Goal: Task Accomplishment & Management: Complete application form

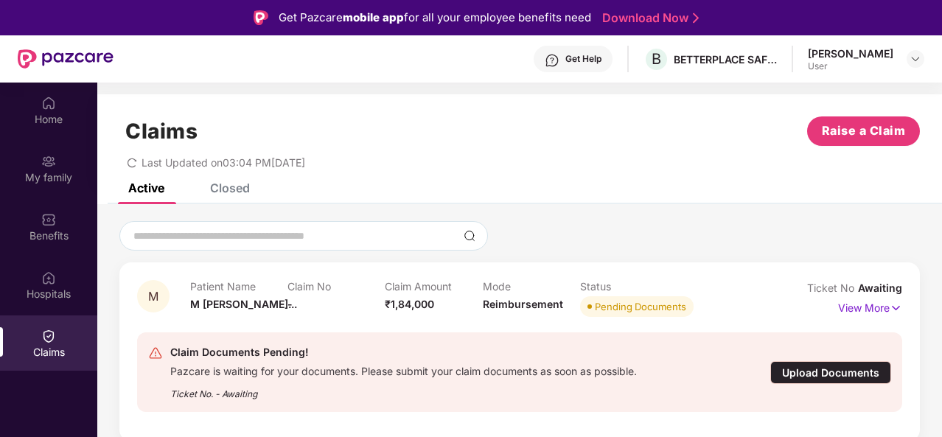
scroll to position [83, 0]
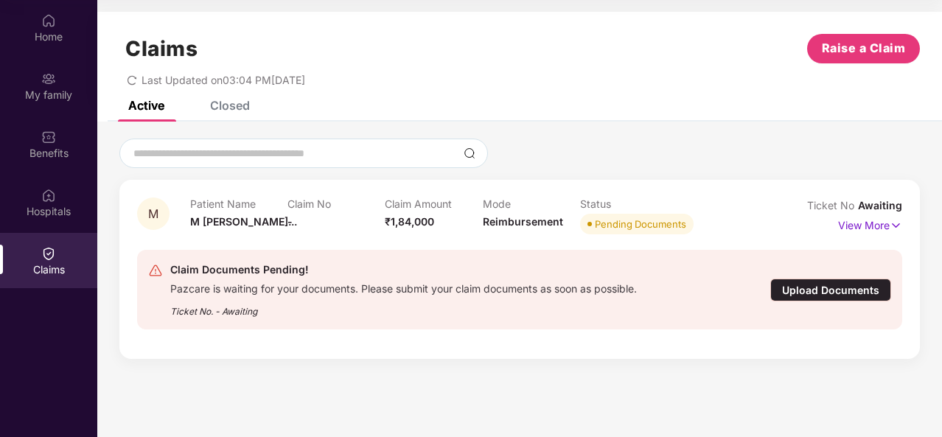
click at [807, 285] on div "Upload Documents" at bounding box center [831, 290] width 121 height 23
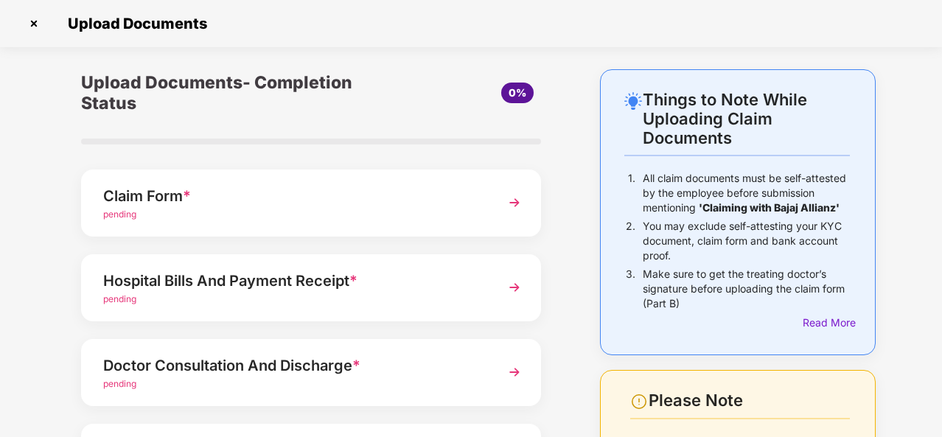
scroll to position [23, 0]
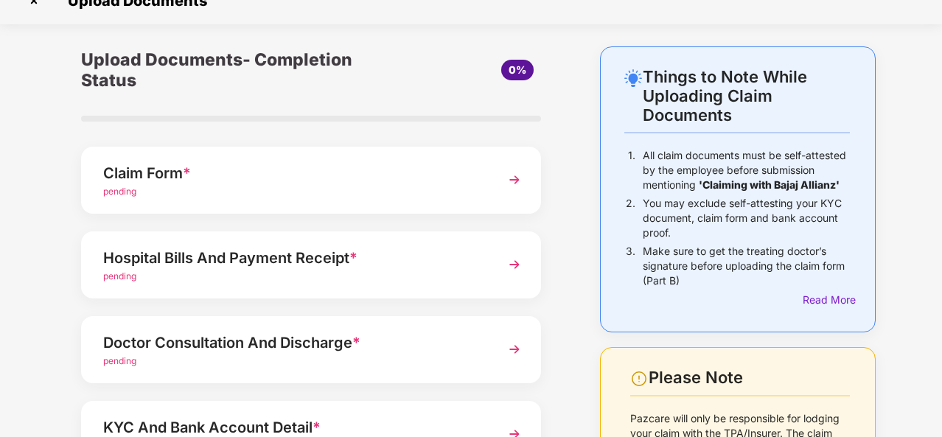
click at [117, 192] on span "pending" at bounding box center [119, 191] width 33 height 11
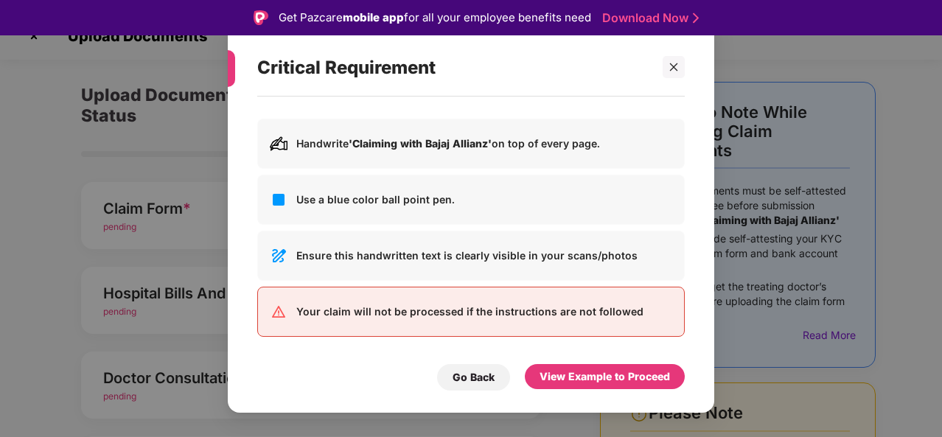
scroll to position [35, 0]
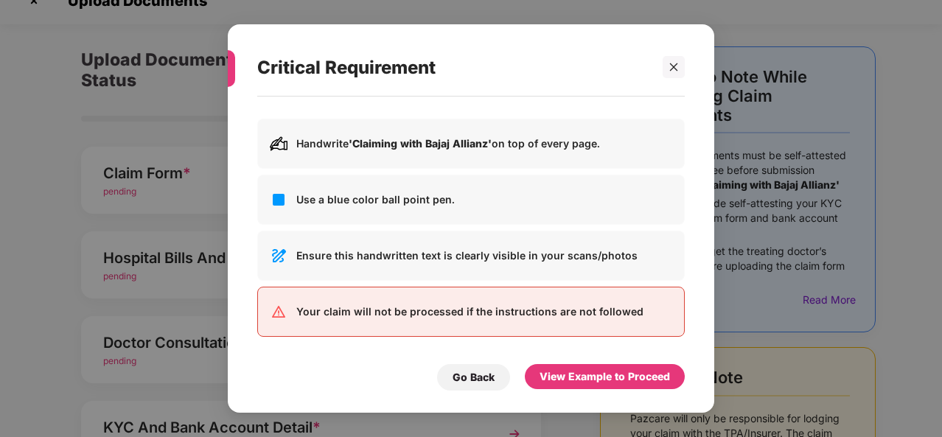
click at [307, 142] on p "Handwrite 'Claiming with Bajaj Allianz' on top of every page." at bounding box center [484, 144] width 376 height 16
drag, startPoint x: 296, startPoint y: 145, endPoint x: 504, endPoint y: 165, distance: 208.9
click at [504, 165] on div "Handwrite 'Claiming with Bajaj Allianz' on top of every page." at bounding box center [471, 144] width 428 height 50
click at [578, 146] on p "Handwrite 'Claiming with Bajaj Allianz' on top of every page." at bounding box center [484, 144] width 376 height 16
click at [278, 257] on img at bounding box center [279, 256] width 18 height 18
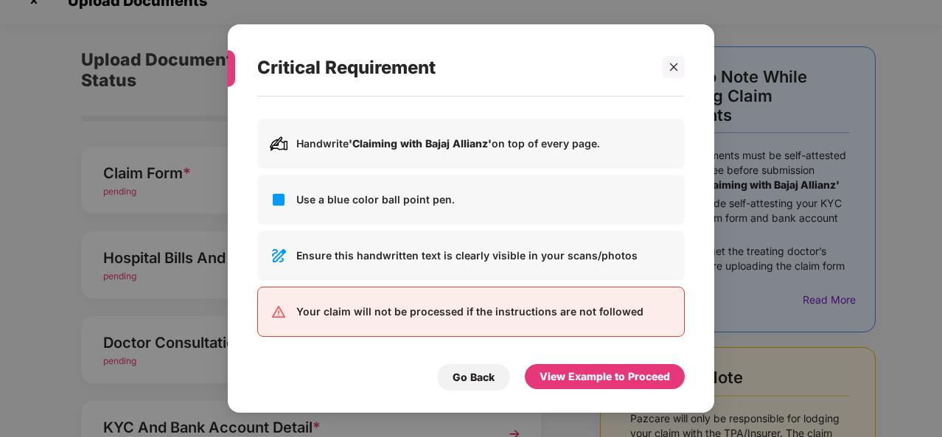
click at [278, 257] on img at bounding box center [279, 256] width 18 height 18
click at [510, 262] on p "Ensure this handwritten text is clearly visible in your scans/photos" at bounding box center [484, 256] width 376 height 16
click at [284, 258] on img at bounding box center [279, 256] width 18 height 18
click at [475, 386] on div "Go Back" at bounding box center [473, 377] width 73 height 27
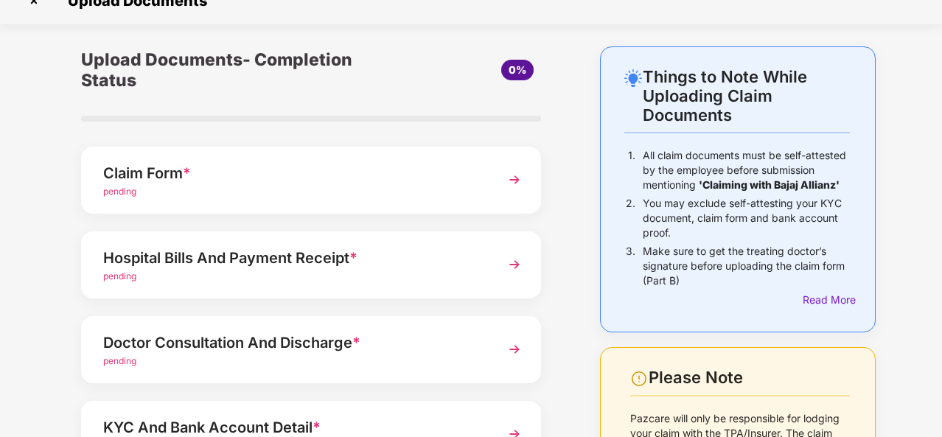
scroll to position [234, 0]
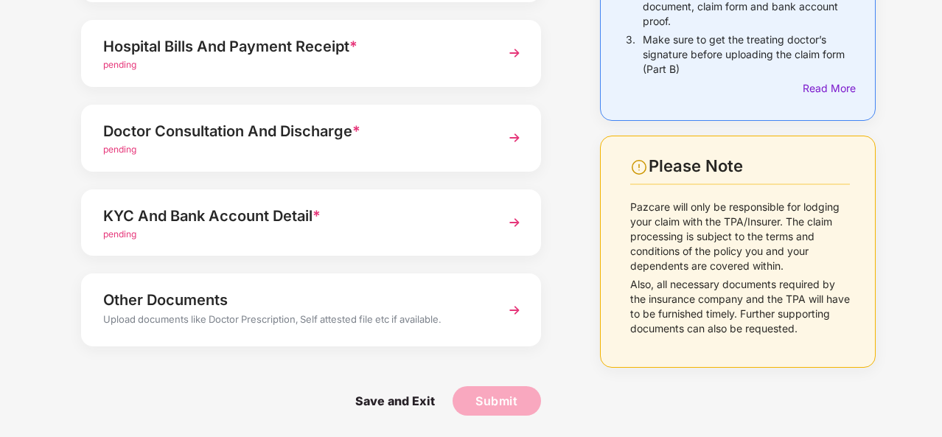
click at [636, 171] on img at bounding box center [639, 168] width 18 height 18
click at [406, 403] on span "Save and Exit" at bounding box center [395, 400] width 109 height 29
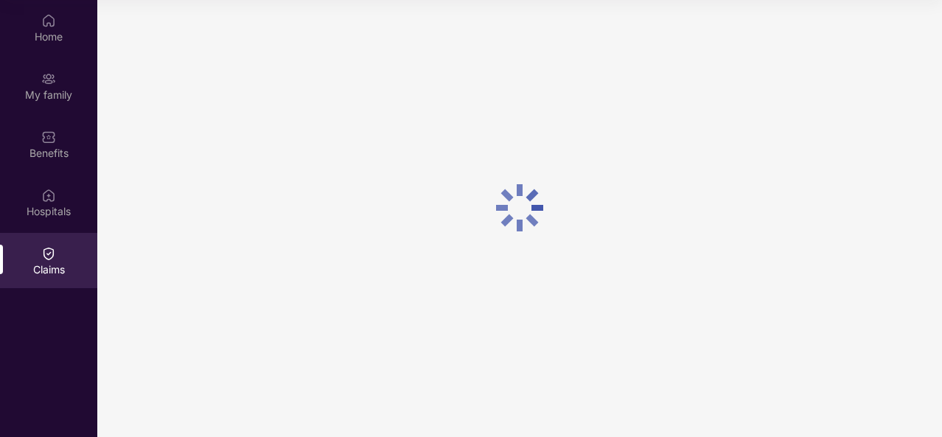
scroll to position [0, 0]
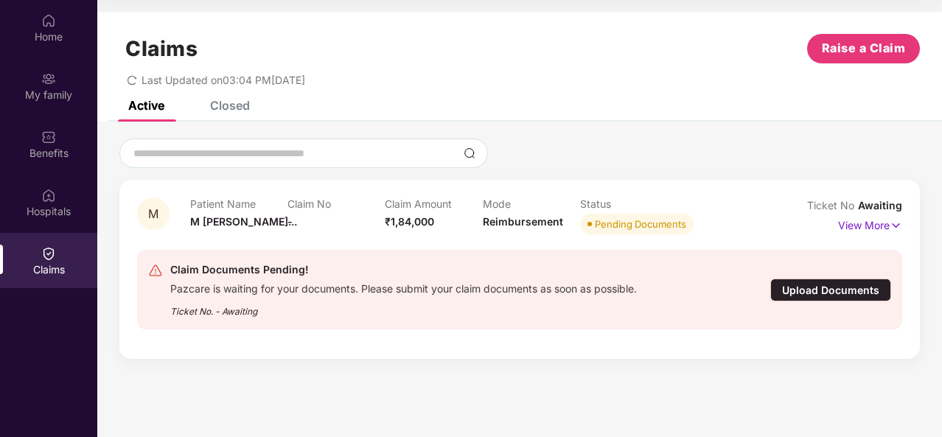
click at [839, 291] on div "Upload Documents" at bounding box center [831, 290] width 121 height 23
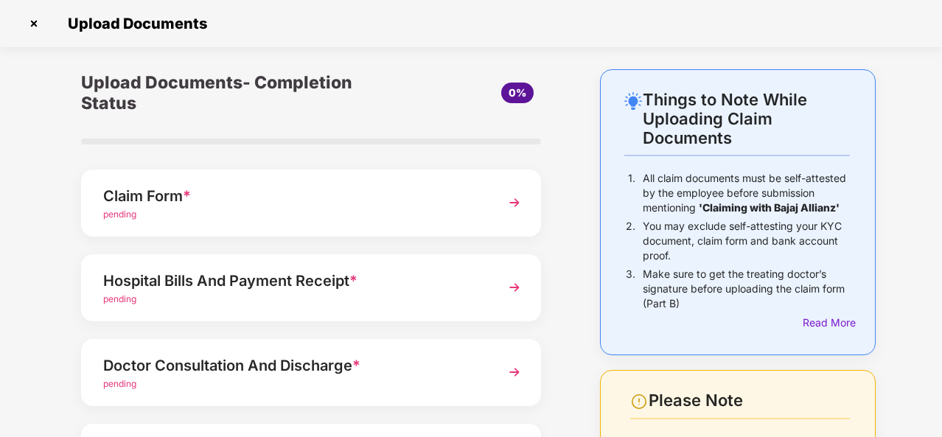
scroll to position [234, 0]
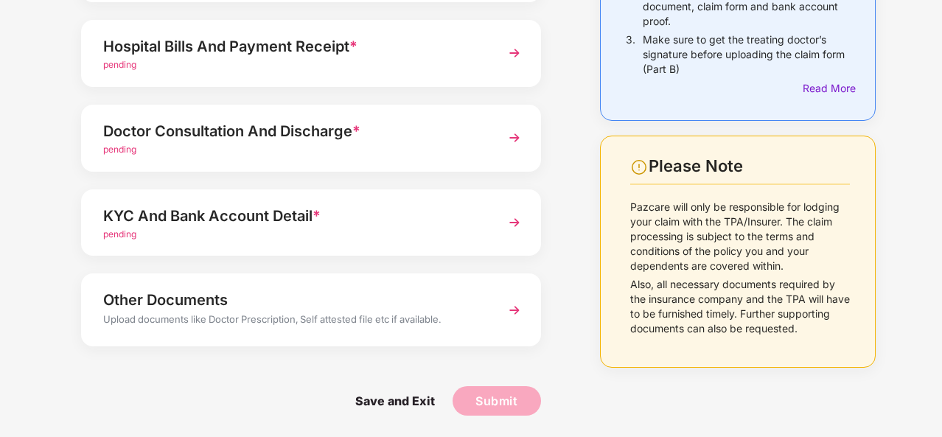
click at [507, 303] on img at bounding box center [514, 310] width 27 height 27
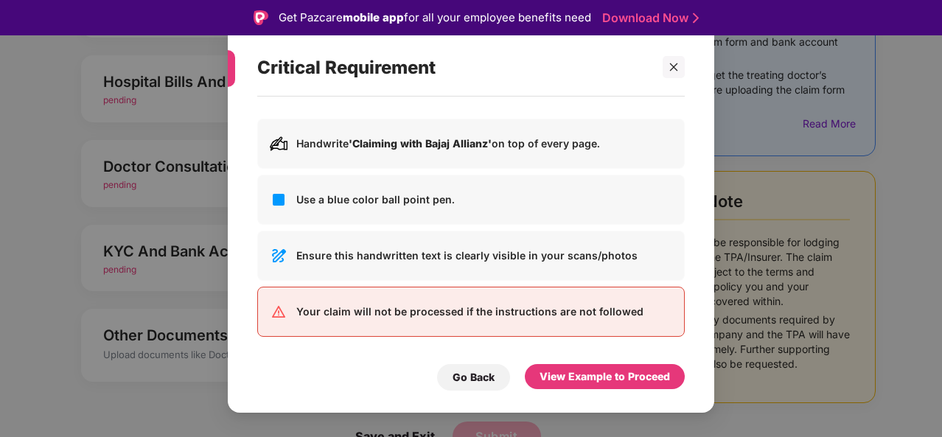
scroll to position [0, 0]
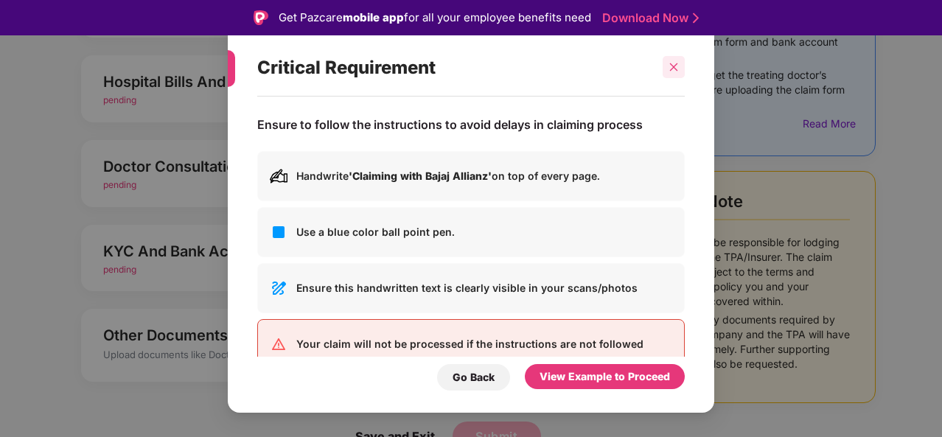
click at [675, 59] on div at bounding box center [674, 67] width 22 height 22
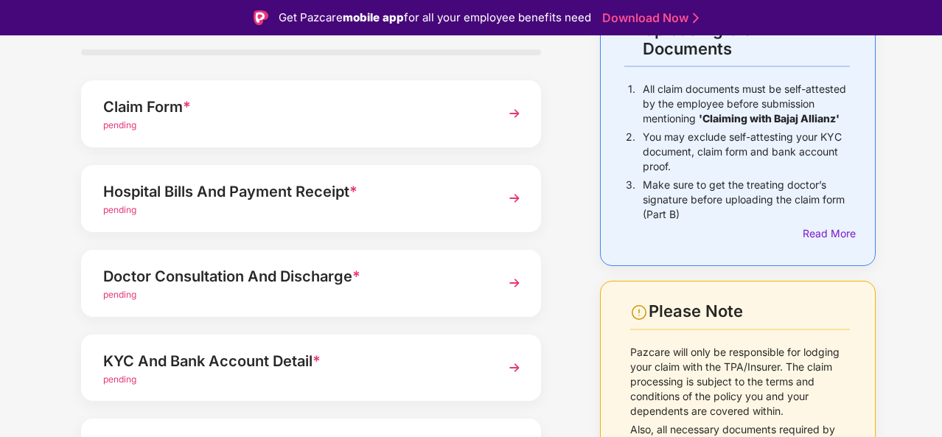
scroll to position [123, 0]
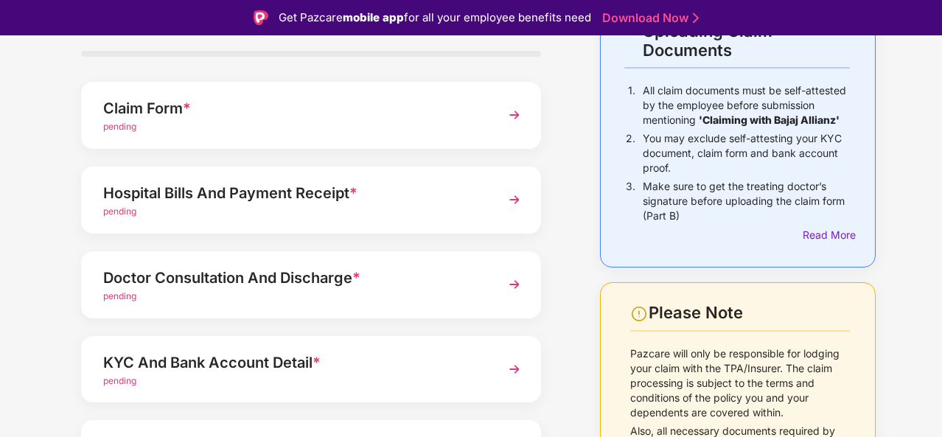
click at [514, 113] on img at bounding box center [514, 115] width 27 height 27
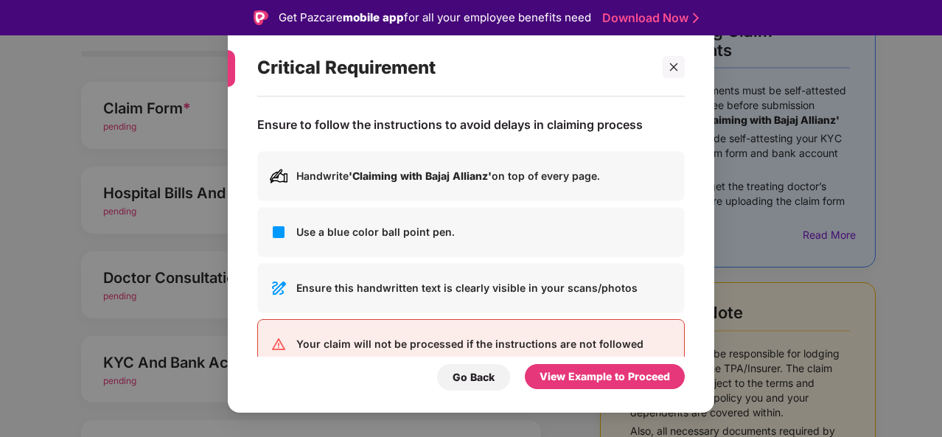
click at [174, 111] on div "Critical Requirement Ensure to follow the instructions to avoid delays in claim…" at bounding box center [471, 218] width 942 height 437
click at [184, 328] on div "Critical Requirement Ensure to follow the instructions to avoid delays in claim…" at bounding box center [471, 218] width 942 height 437
click at [485, 378] on div "Go Back" at bounding box center [474, 377] width 42 height 16
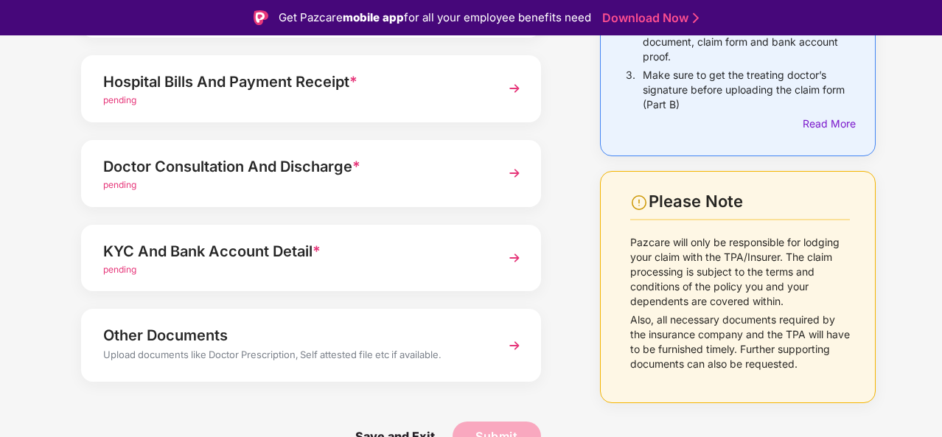
scroll to position [35, 0]
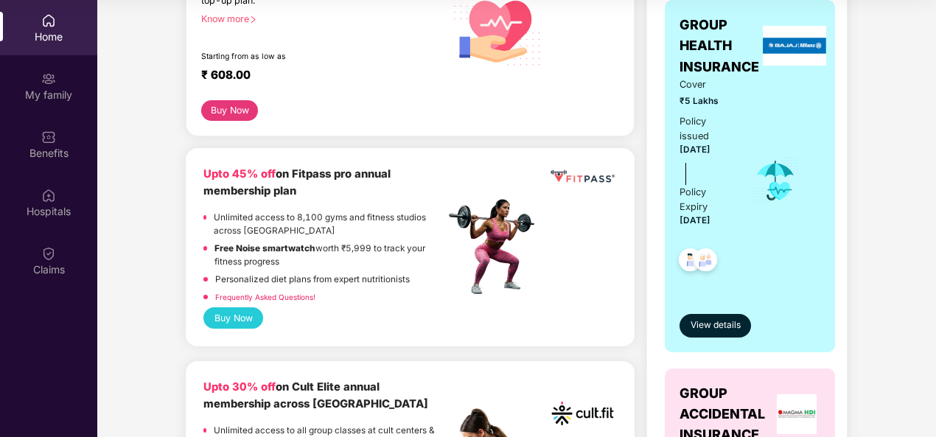
scroll to position [367, 0]
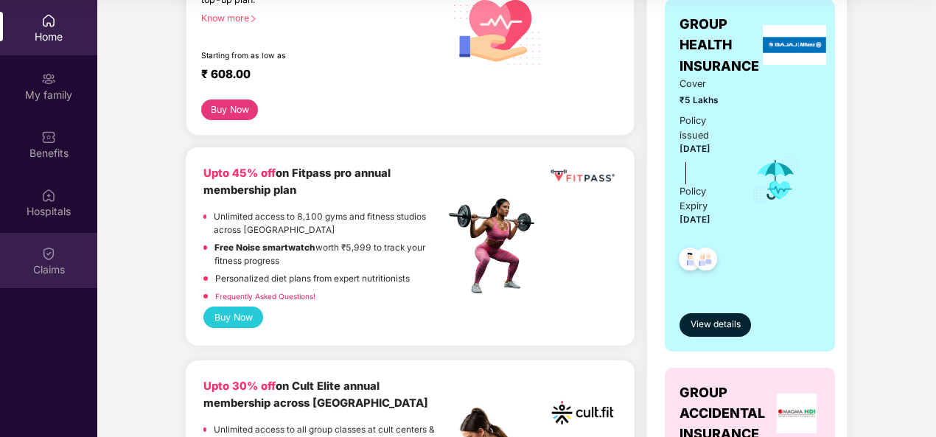
click at [59, 269] on div "Claims" at bounding box center [48, 270] width 97 height 15
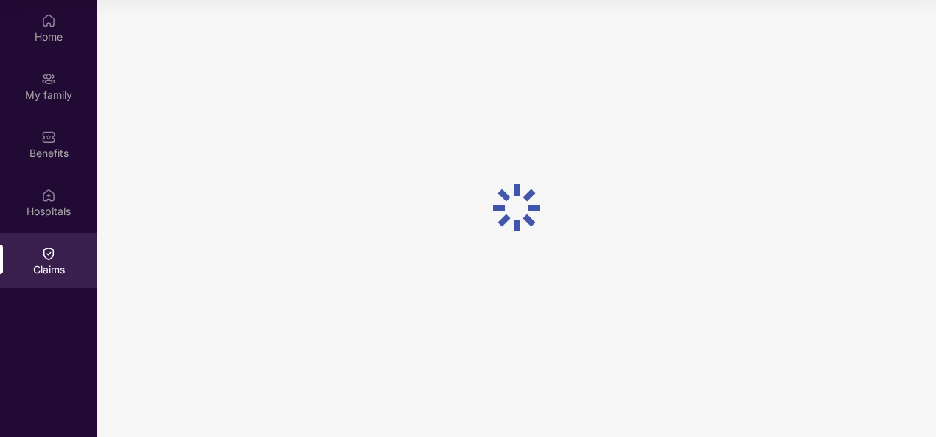
scroll to position [0, 0]
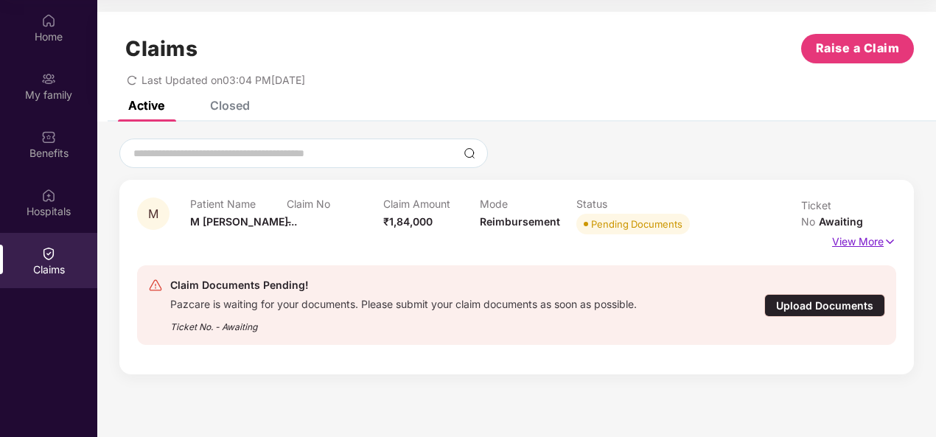
click at [864, 230] on p "View More" at bounding box center [865, 240] width 64 height 20
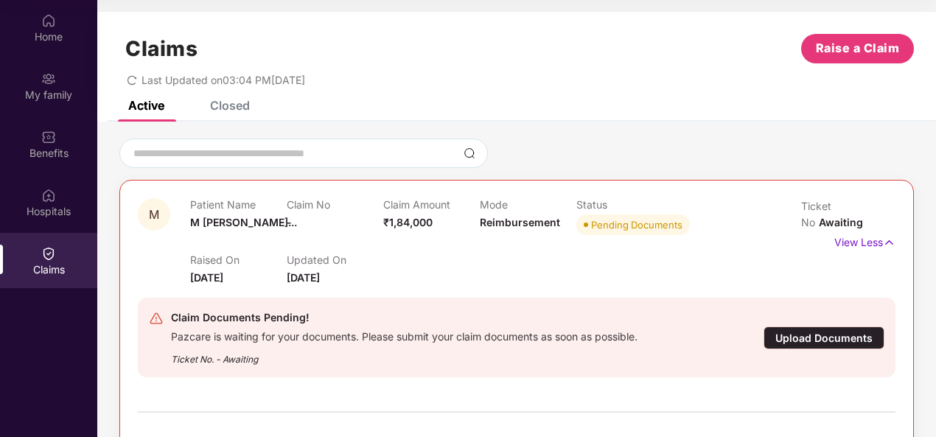
click at [153, 209] on span "M" at bounding box center [154, 215] width 10 height 13
click at [302, 262] on p "Updated On" at bounding box center [335, 260] width 97 height 13
click at [597, 229] on div "Pending Documents" at bounding box center [636, 225] width 91 height 15
click at [849, 231] on p "View Less" at bounding box center [865, 241] width 61 height 20
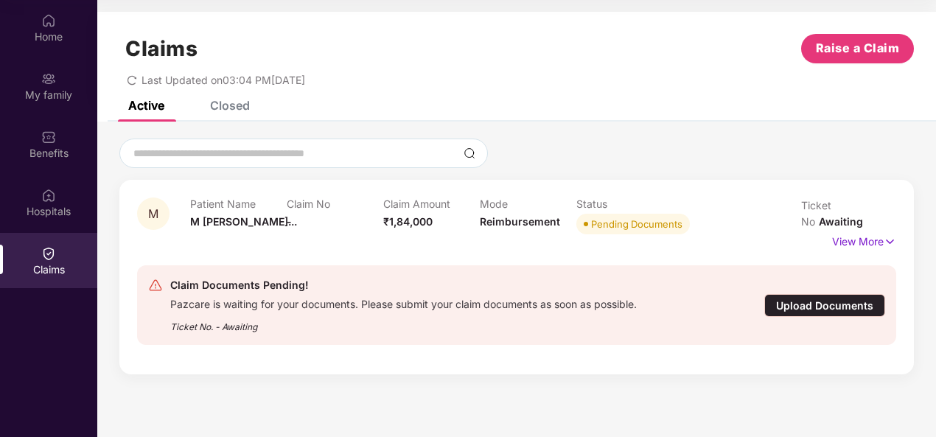
click at [819, 297] on div "Upload Documents" at bounding box center [825, 305] width 121 height 23
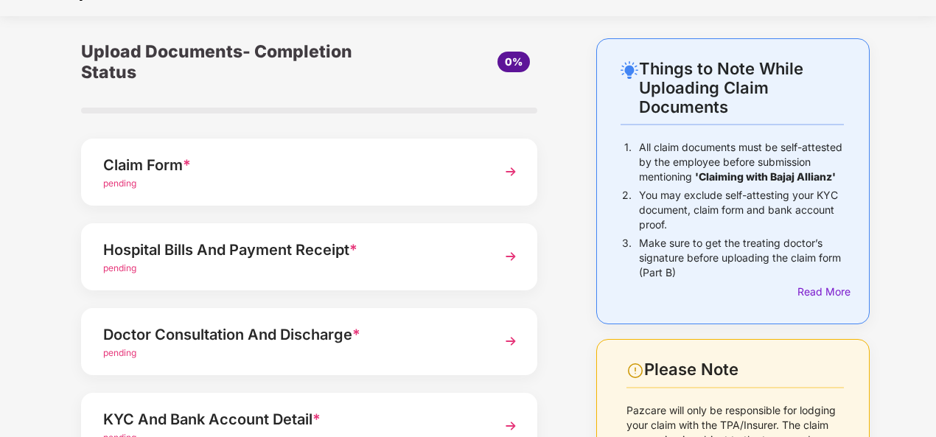
scroll to position [32, 0]
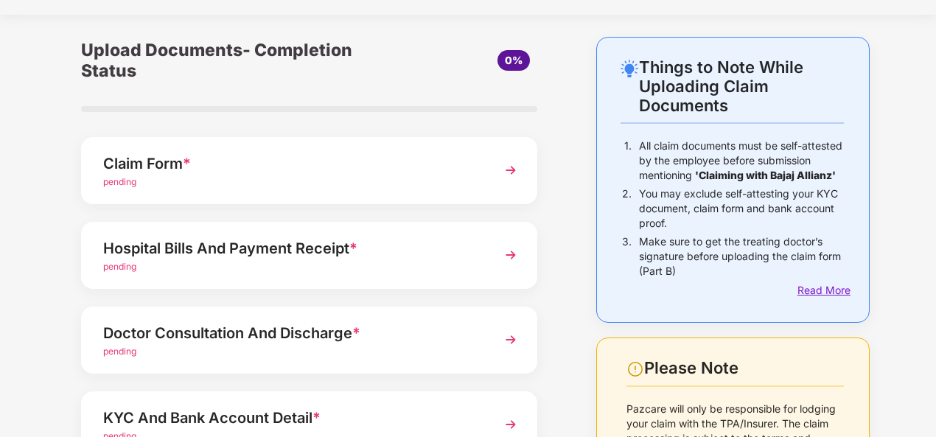
click at [812, 289] on div "Read More" at bounding box center [821, 290] width 46 height 16
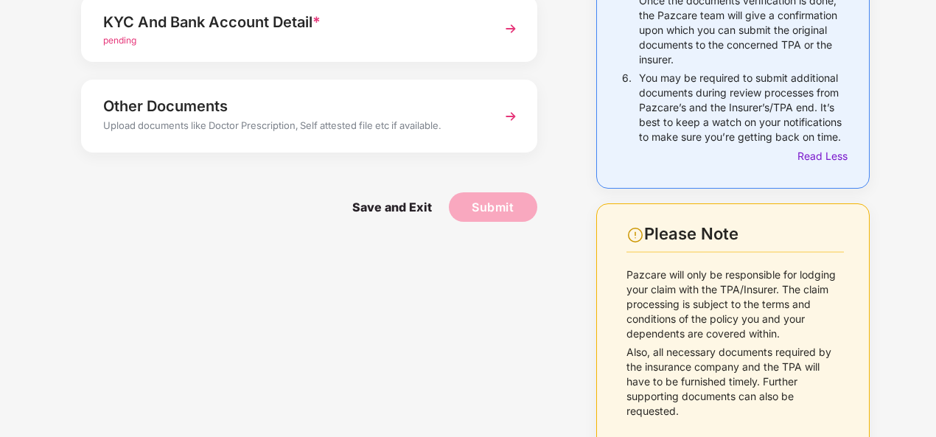
scroll to position [454, 0]
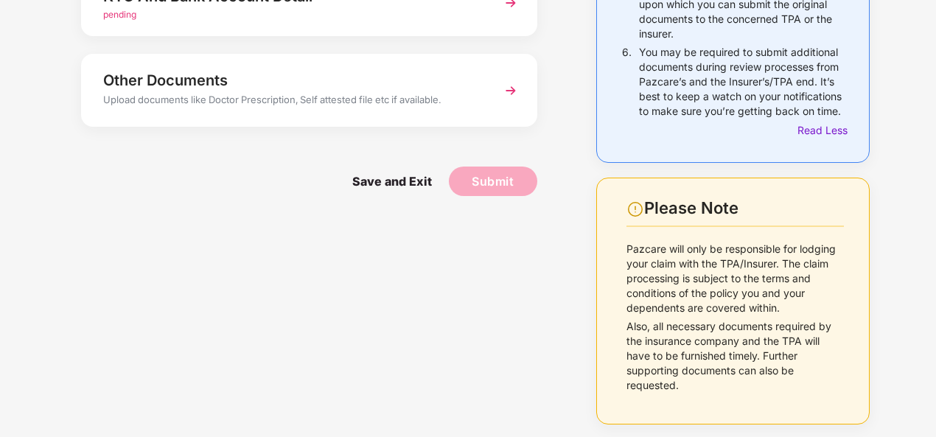
click at [634, 210] on img at bounding box center [636, 210] width 18 height 18
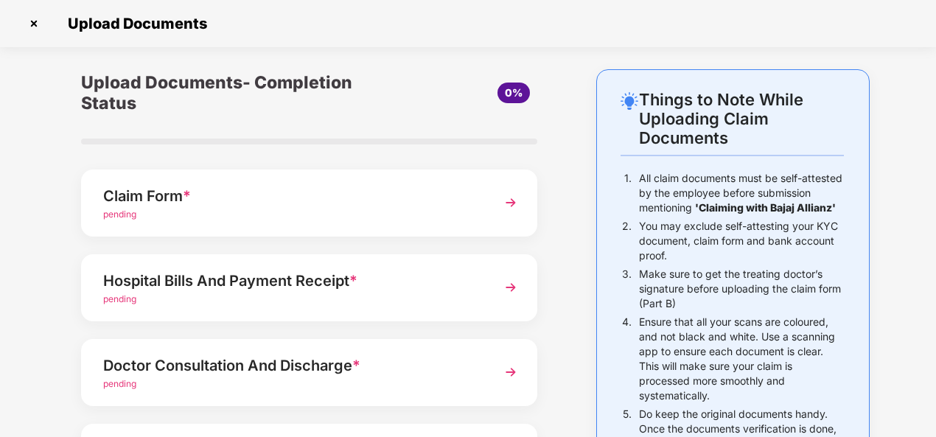
scroll to position [0, 0]
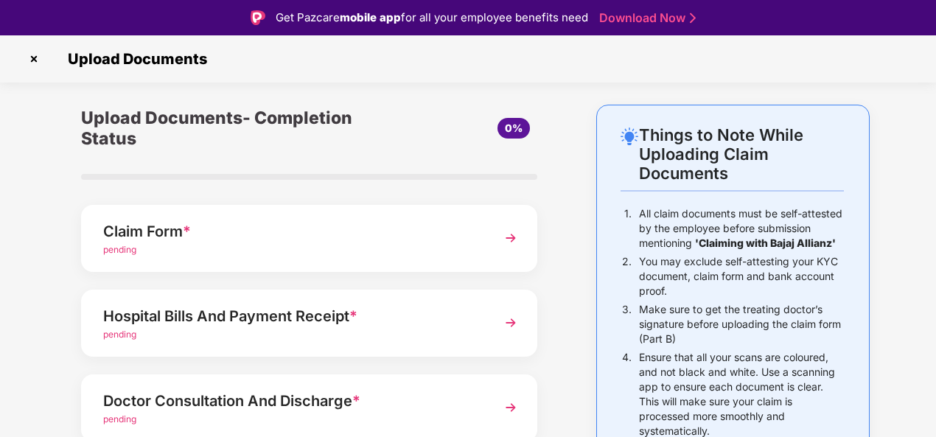
click at [32, 56] on img at bounding box center [34, 59] width 24 height 24
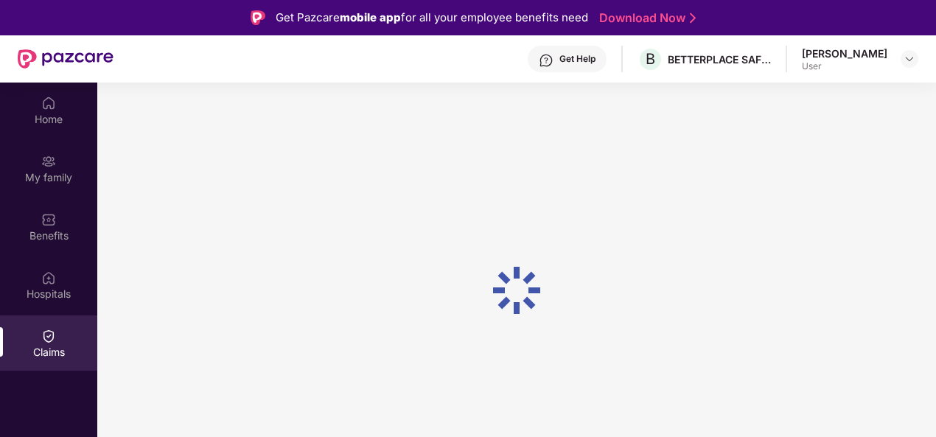
scroll to position [83, 0]
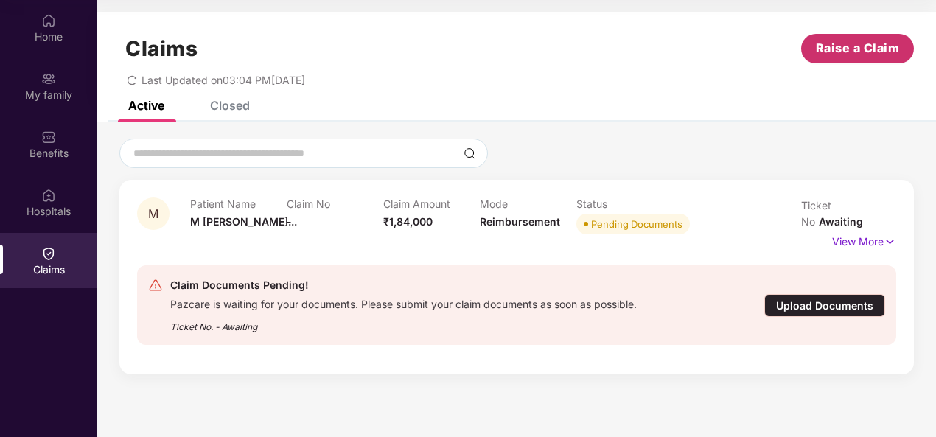
click at [842, 48] on span "Raise a Claim" at bounding box center [858, 48] width 84 height 18
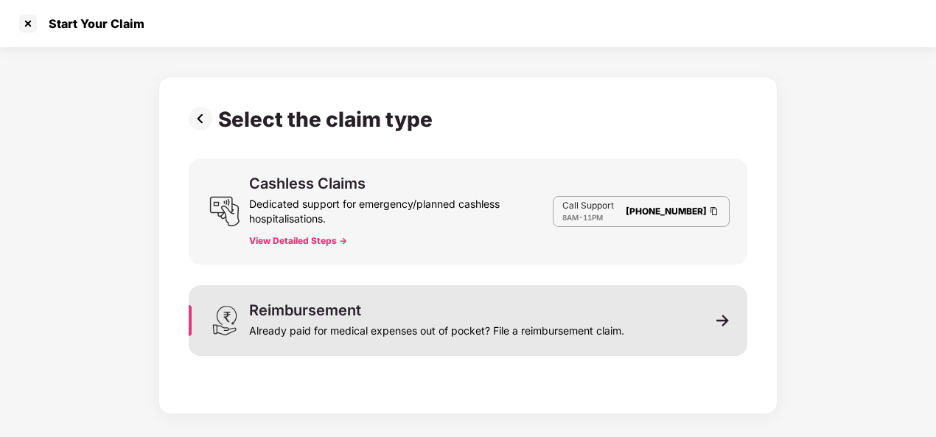
click at [731, 322] on div "Reimbursement Already paid for medical expenses out of pocket? File a reimburse…" at bounding box center [468, 320] width 559 height 71
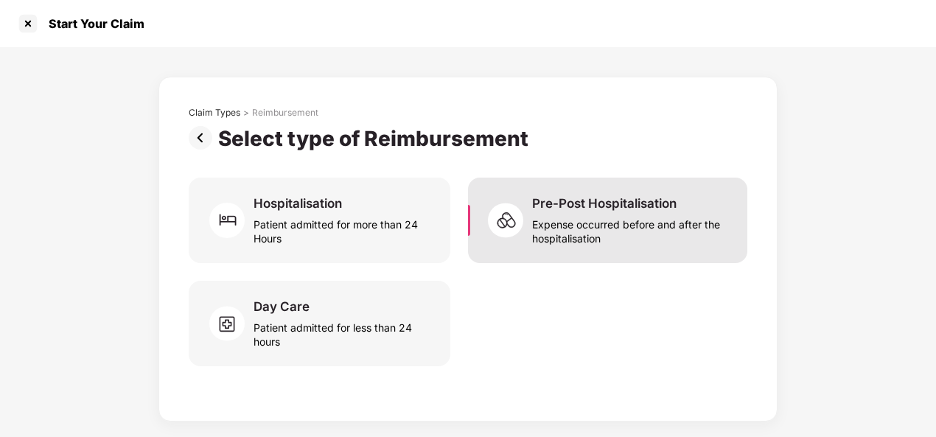
click at [592, 253] on div "Pre-Post Hospitalisation Expense occurred before and after the hospitalisation" at bounding box center [607, 221] width 279 height 86
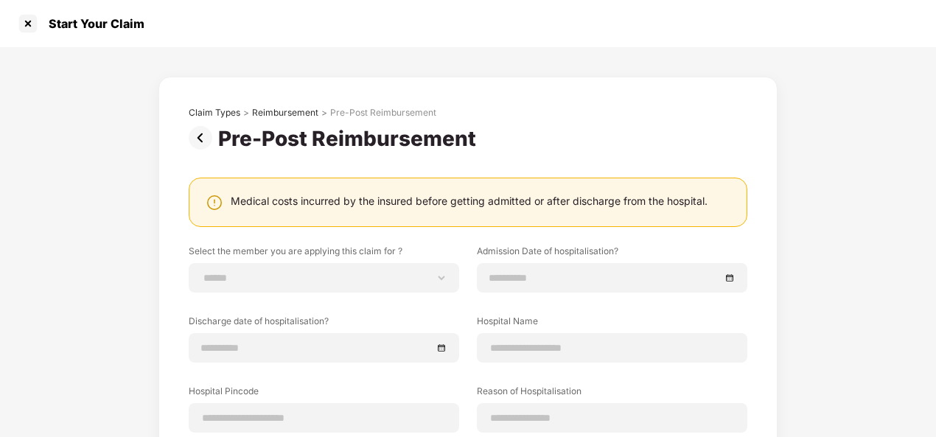
click at [198, 141] on img at bounding box center [203, 138] width 29 height 24
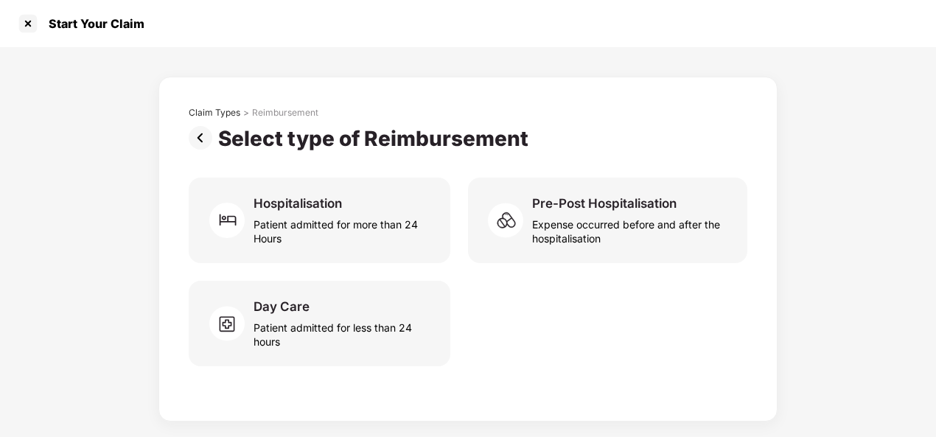
click at [208, 135] on img at bounding box center [203, 138] width 29 height 24
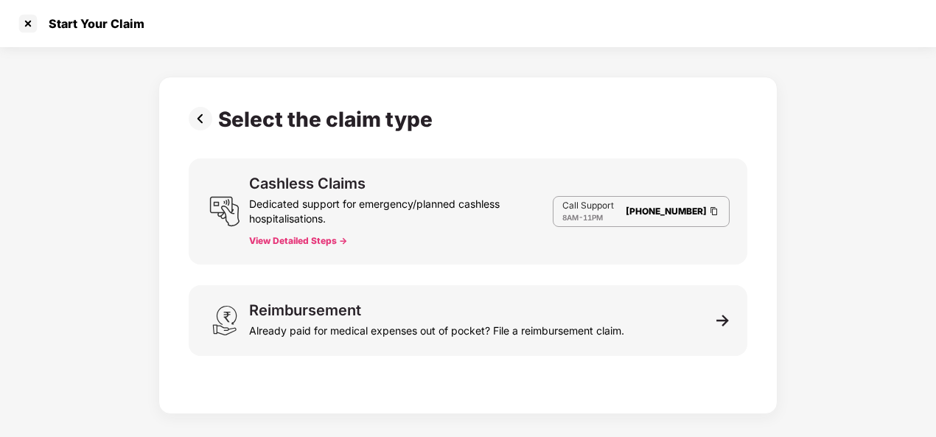
click at [202, 122] on img at bounding box center [203, 119] width 29 height 24
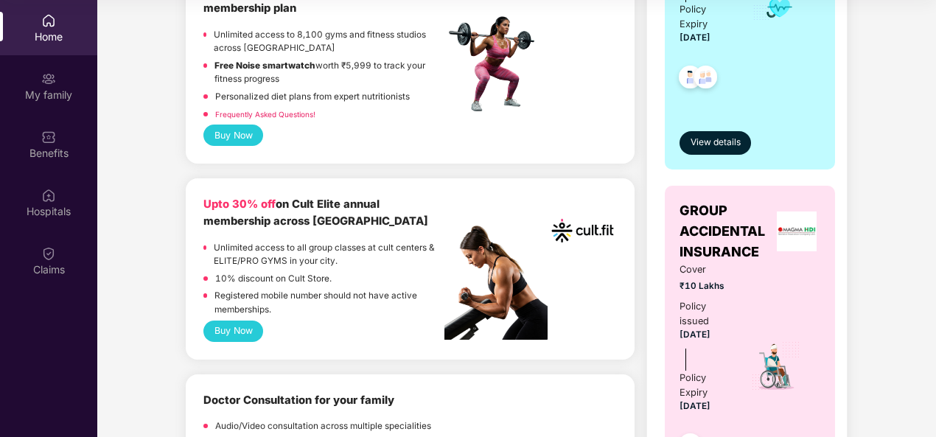
scroll to position [0, 0]
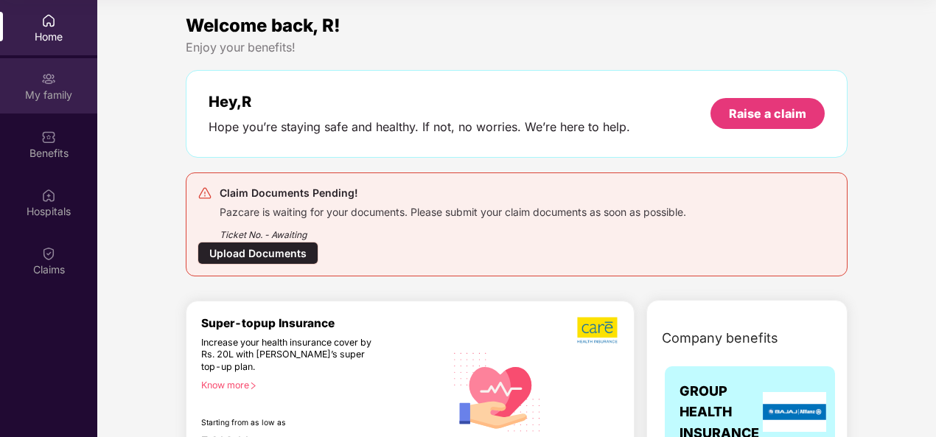
click at [56, 91] on div "My family" at bounding box center [48, 95] width 97 height 15
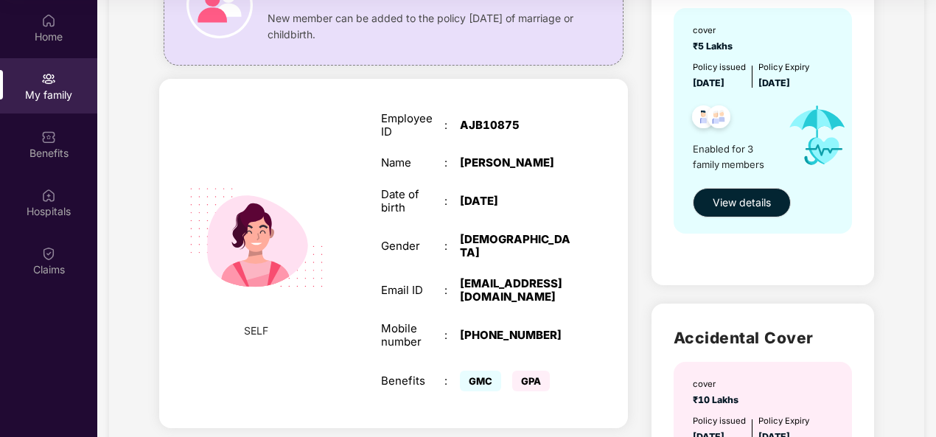
scroll to position [156, 0]
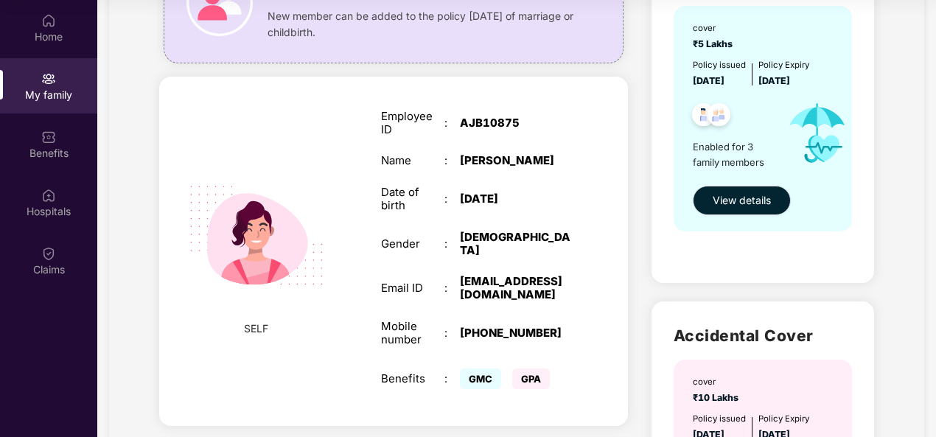
click at [471, 231] on div "[DEMOGRAPHIC_DATA]" at bounding box center [515, 244] width 111 height 27
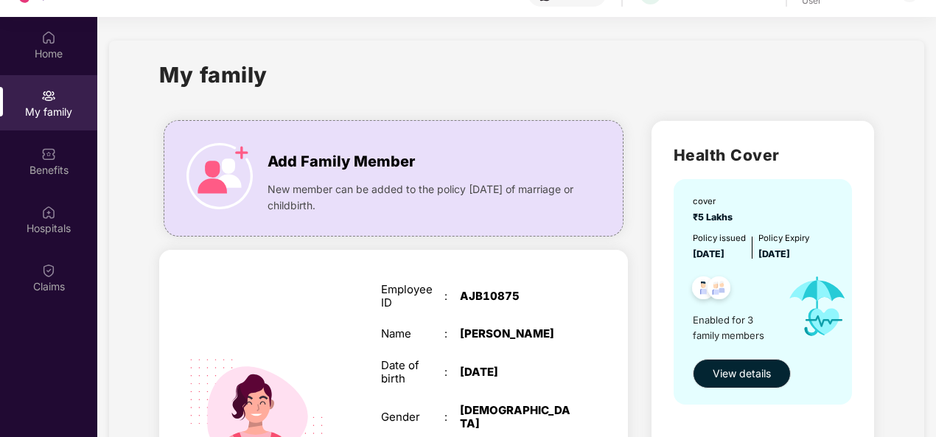
scroll to position [124, 0]
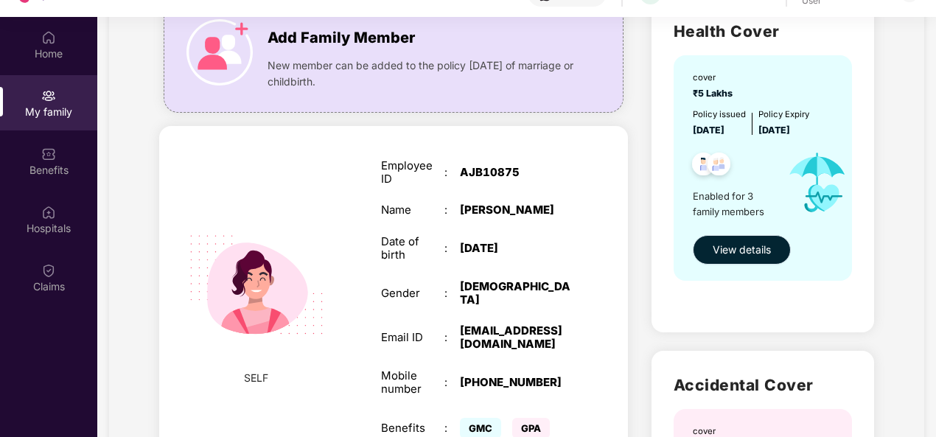
click at [747, 247] on span "View details" at bounding box center [742, 250] width 58 height 16
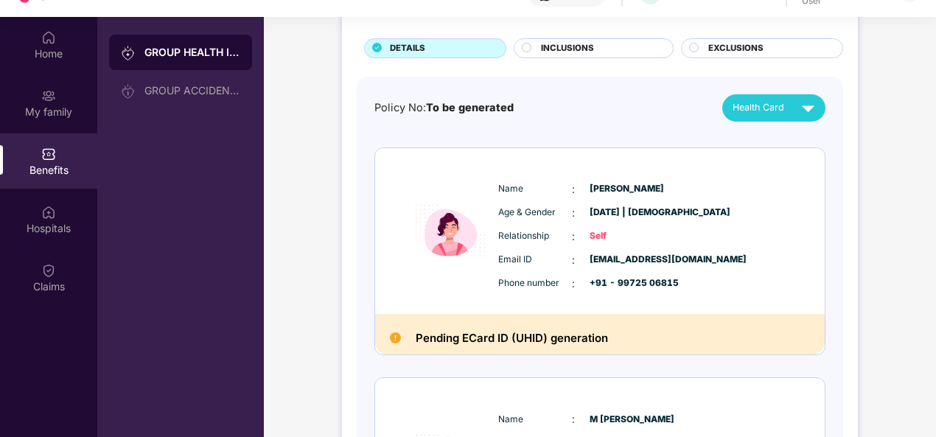
scroll to position [86, 0]
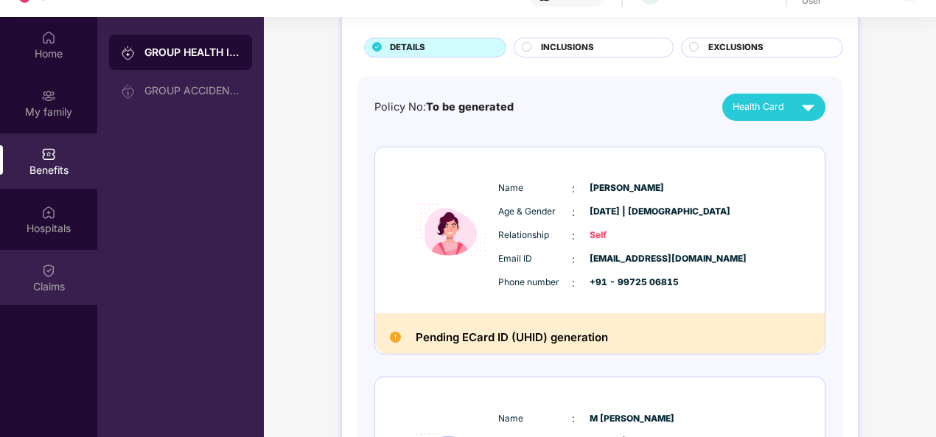
drag, startPoint x: 52, startPoint y: 229, endPoint x: 32, endPoint y: 278, distance: 52.3
click at [32, 278] on div "Claims" at bounding box center [48, 277] width 97 height 55
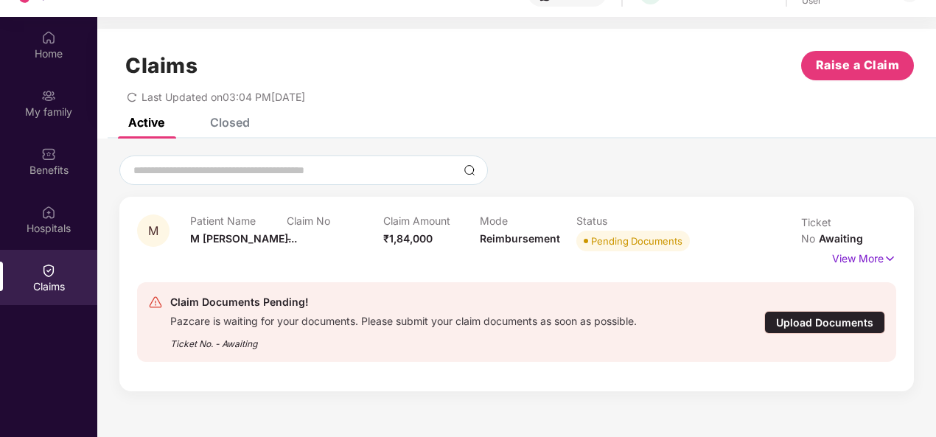
scroll to position [83, 0]
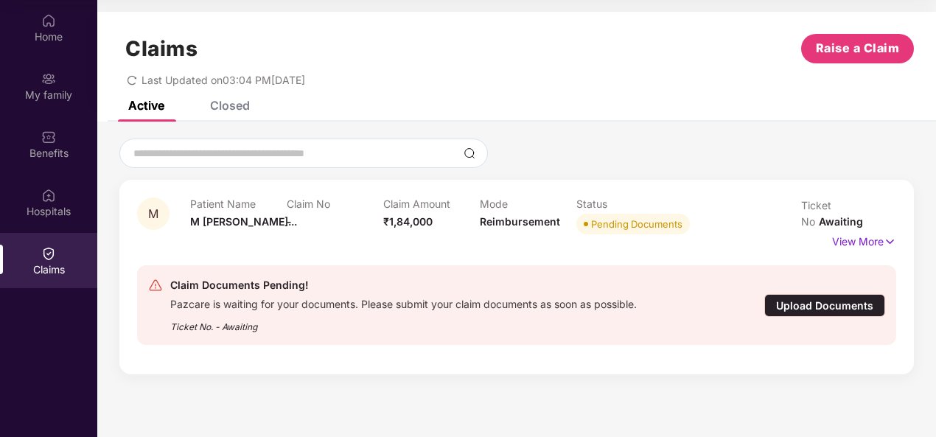
click at [810, 277] on div "Claim Documents Pending! Pazcare is waiting for your documents. Please submit y…" at bounding box center [516, 306] width 737 height 58
click at [802, 297] on div "Upload Documents" at bounding box center [825, 305] width 121 height 23
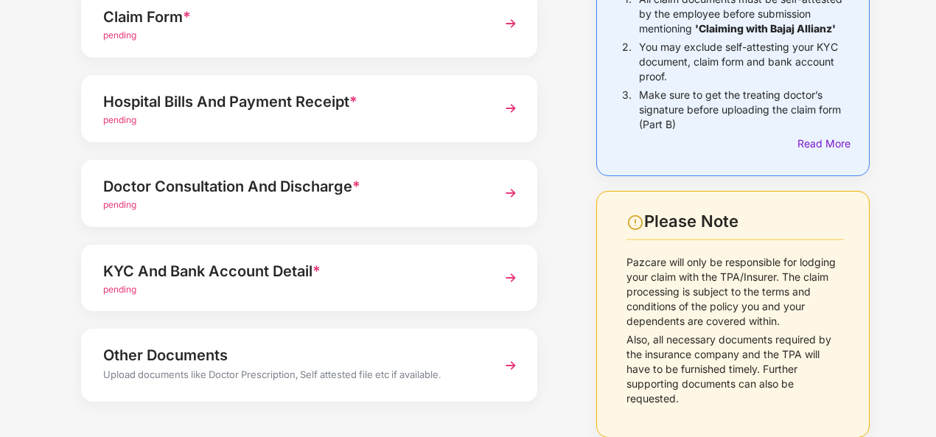
scroll to position [234, 0]
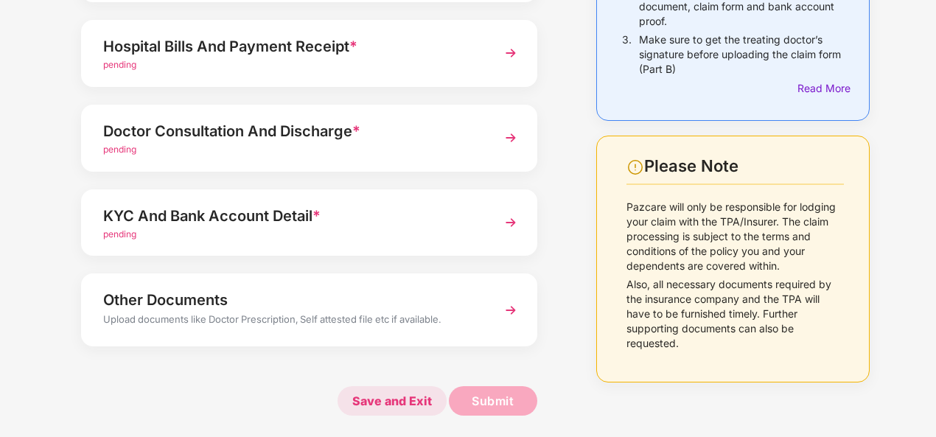
click at [417, 406] on span "Save and Exit" at bounding box center [392, 400] width 109 height 29
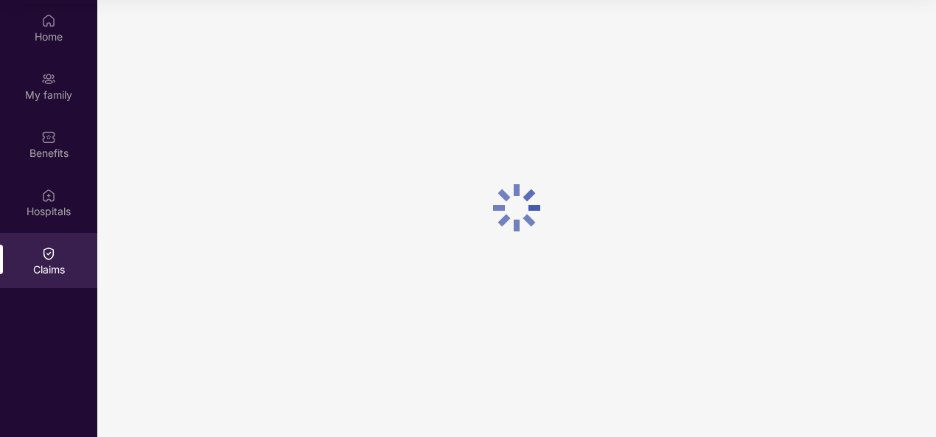
scroll to position [0, 0]
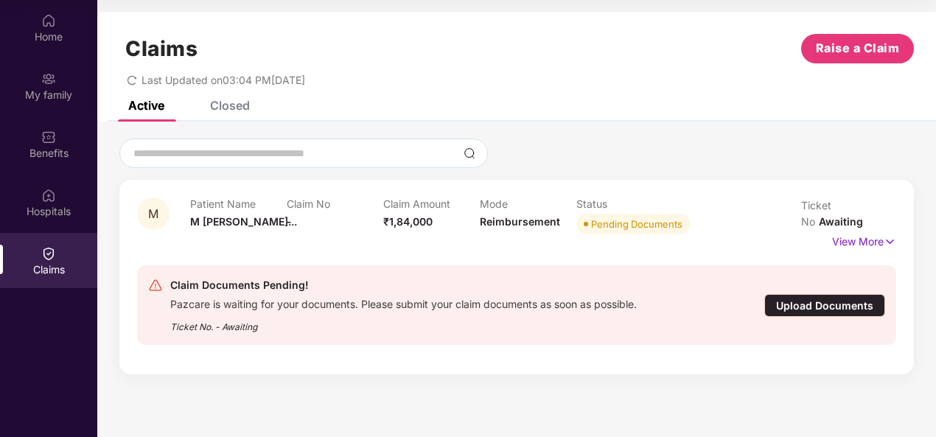
drag, startPoint x: 816, startPoint y: 283, endPoint x: 789, endPoint y: 294, distance: 28.8
click at [789, 294] on div "Upload Documents" at bounding box center [825, 305] width 121 height 23
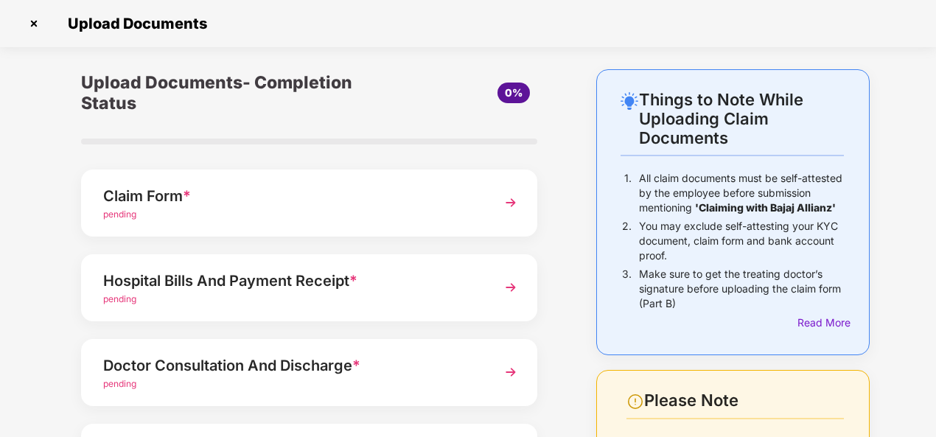
scroll to position [234, 0]
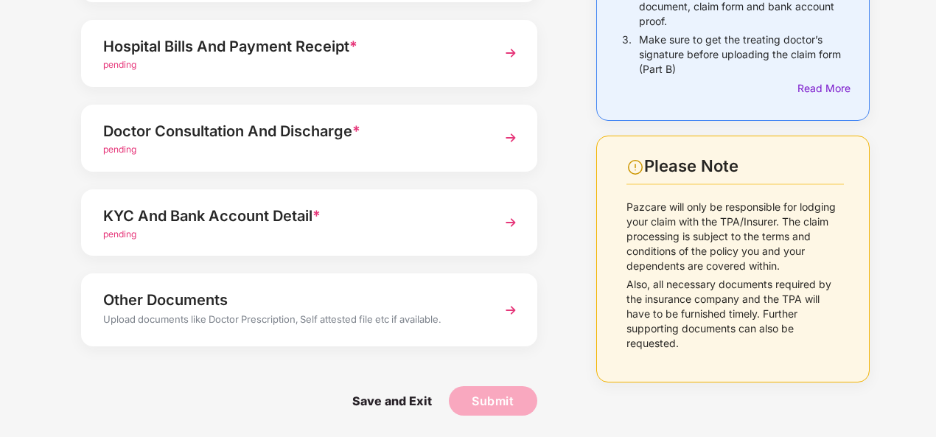
click at [508, 221] on img at bounding box center [511, 222] width 27 height 27
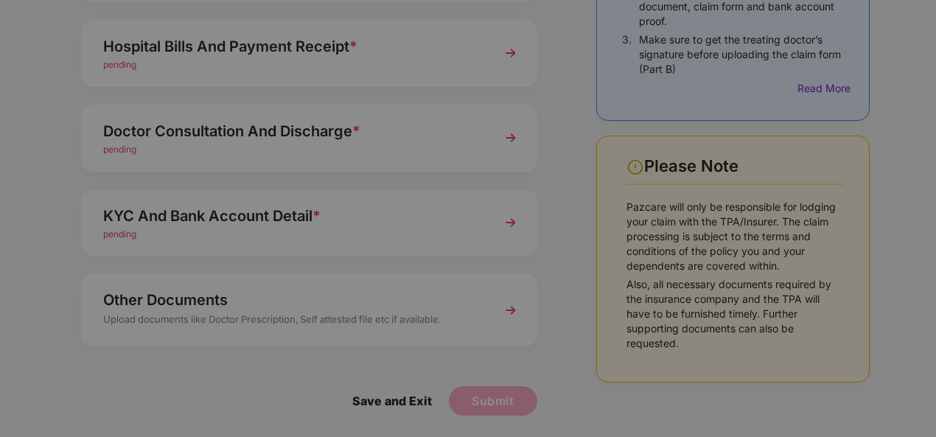
scroll to position [0, 0]
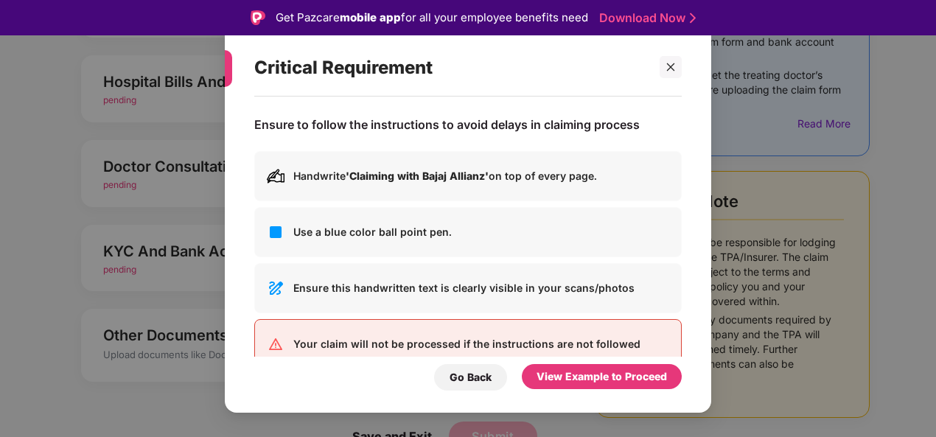
click at [279, 233] on img at bounding box center [276, 232] width 18 height 18
click at [282, 294] on img at bounding box center [276, 288] width 18 height 18
click at [273, 291] on img at bounding box center [276, 288] width 18 height 18
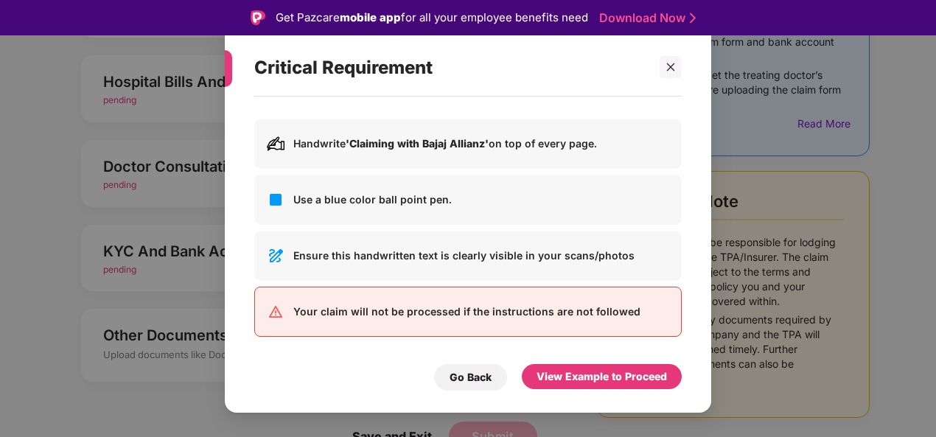
click at [278, 315] on img at bounding box center [276, 312] width 18 height 18
click at [272, 314] on img at bounding box center [276, 312] width 18 height 18
drag, startPoint x: 369, startPoint y: 305, endPoint x: 441, endPoint y: 319, distance: 73.8
click at [441, 319] on div "Your claim will not be processed if the instructions are not followed" at bounding box center [468, 312] width 428 height 50
click at [587, 324] on div "Your claim will not be processed if the instructions are not followed" at bounding box center [468, 312] width 428 height 50
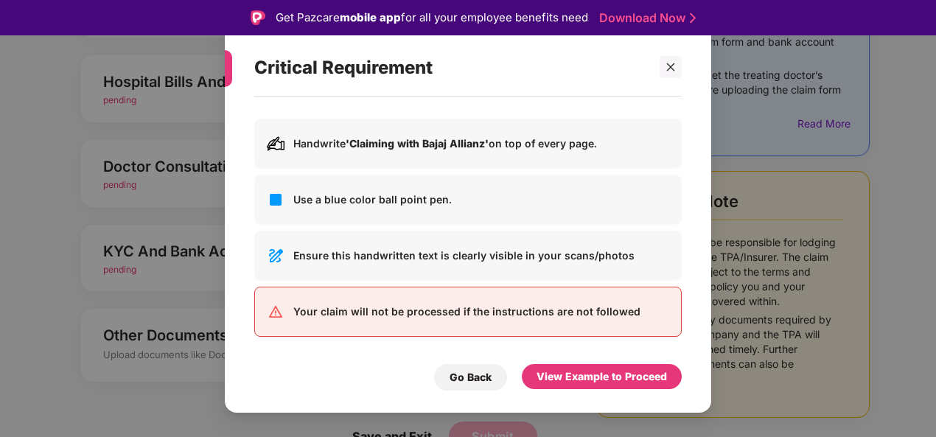
click at [641, 313] on p "Your claim will not be processed if the instructions are not followed" at bounding box center [481, 312] width 376 height 16
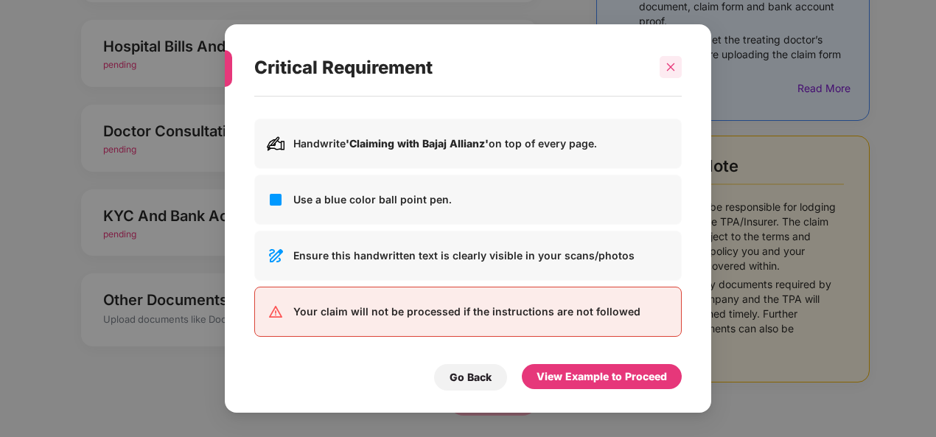
click at [673, 61] on div at bounding box center [671, 67] width 22 height 22
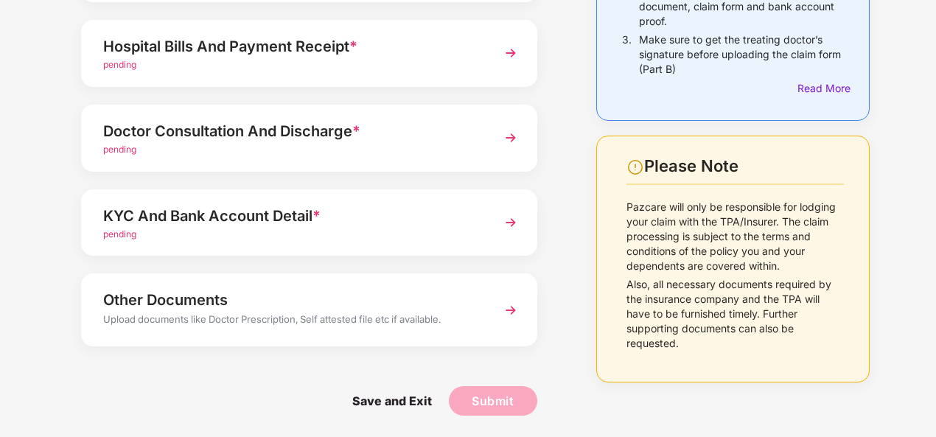
scroll to position [0, 0]
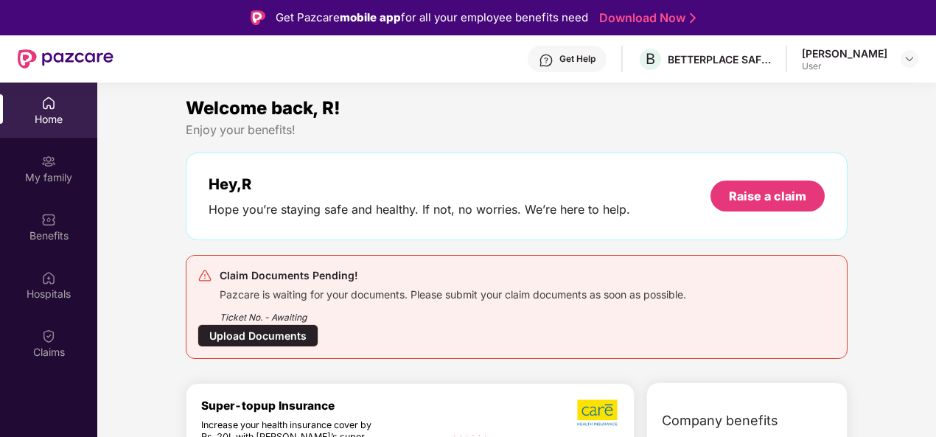
drag, startPoint x: 49, startPoint y: 107, endPoint x: 58, endPoint y: 106, distance: 8.1
click at [58, 106] on div "Home" at bounding box center [48, 110] width 97 height 55
click at [48, 182] on div "My family" at bounding box center [48, 177] width 97 height 15
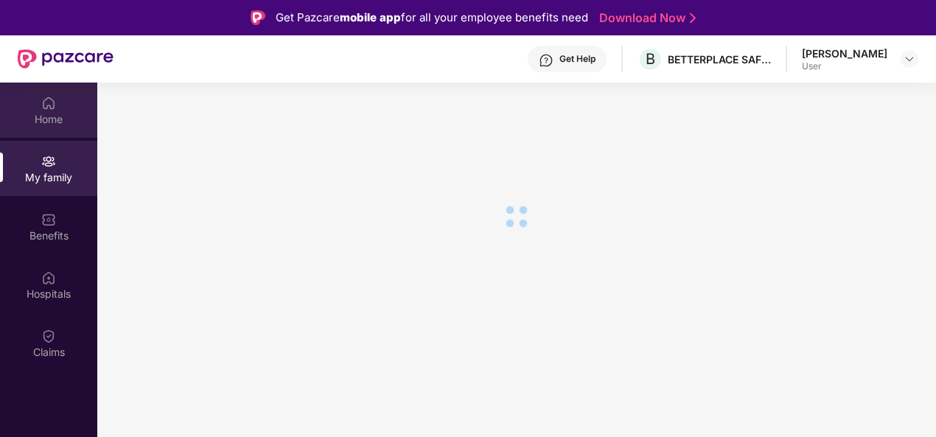
click at [53, 119] on div "Home" at bounding box center [48, 119] width 97 height 15
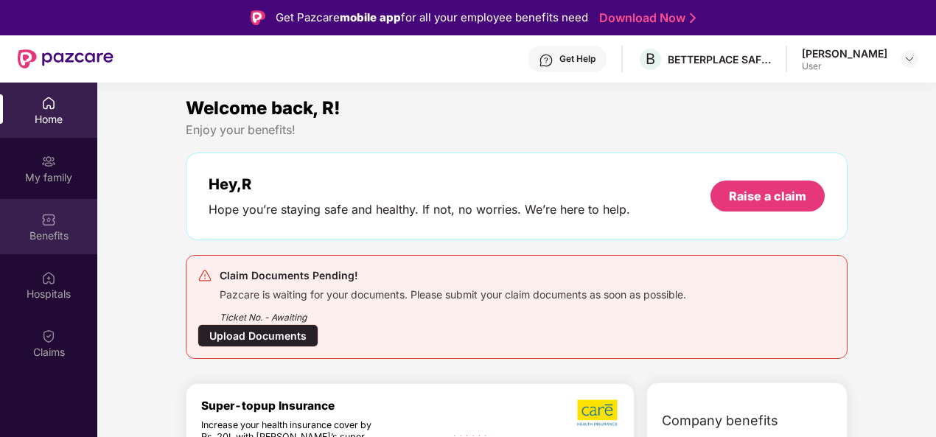
click at [37, 222] on div "Benefits" at bounding box center [48, 226] width 97 height 55
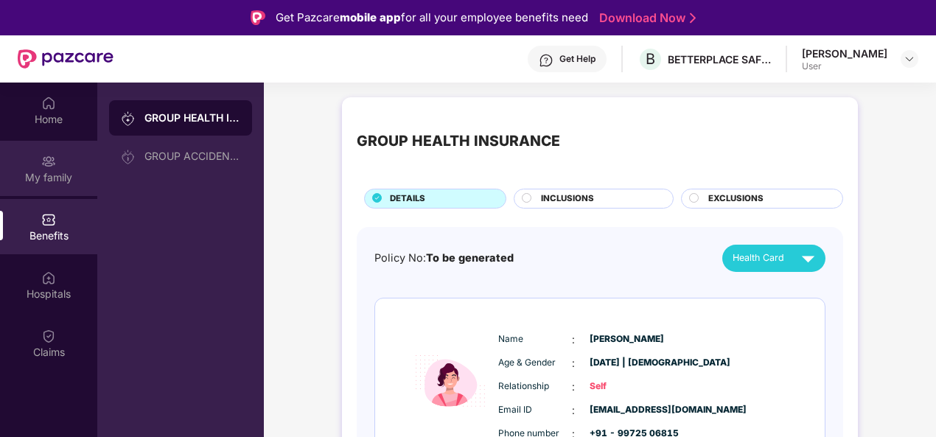
click at [58, 172] on div "My family" at bounding box center [48, 177] width 97 height 15
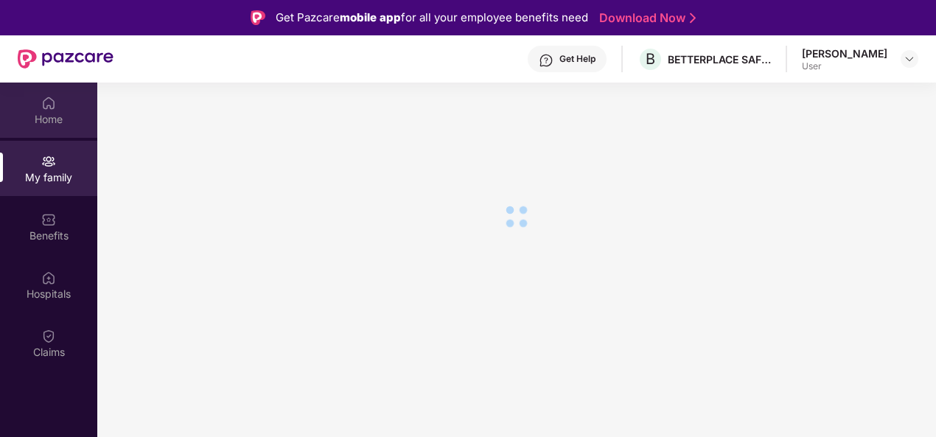
click at [44, 119] on div "Home" at bounding box center [48, 119] width 97 height 15
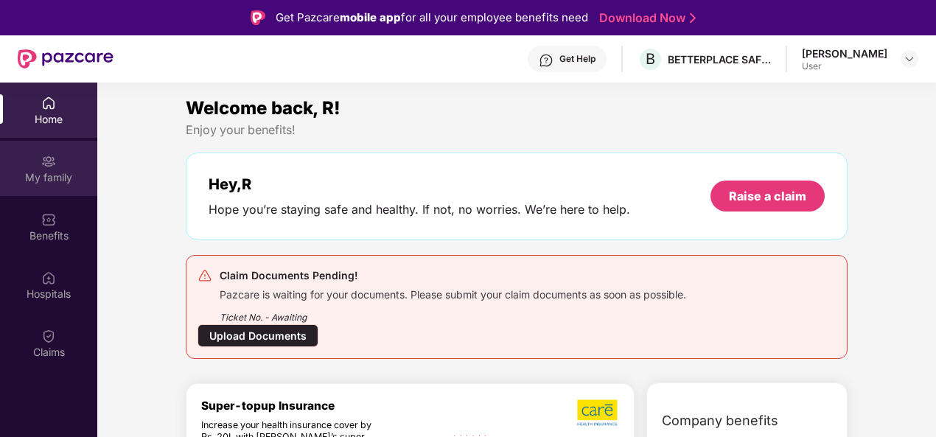
click at [58, 170] on div "My family" at bounding box center [48, 177] width 97 height 15
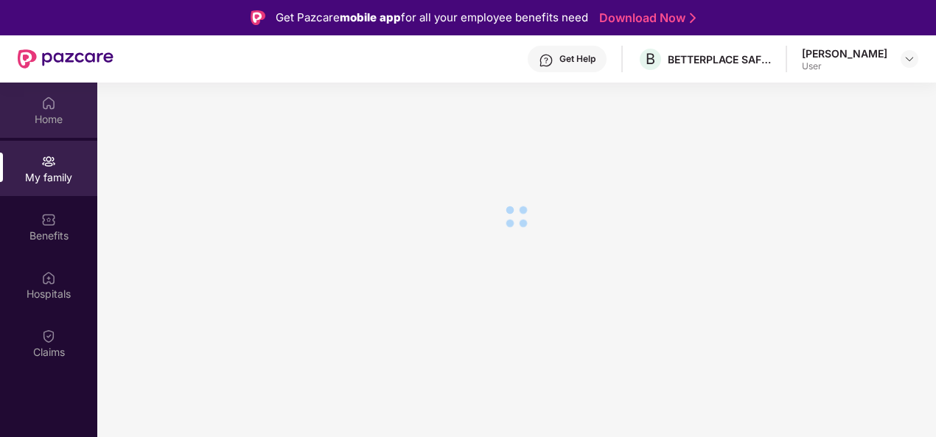
click at [43, 114] on div "Home" at bounding box center [48, 119] width 97 height 15
